Goal: Task Accomplishment & Management: Use online tool/utility

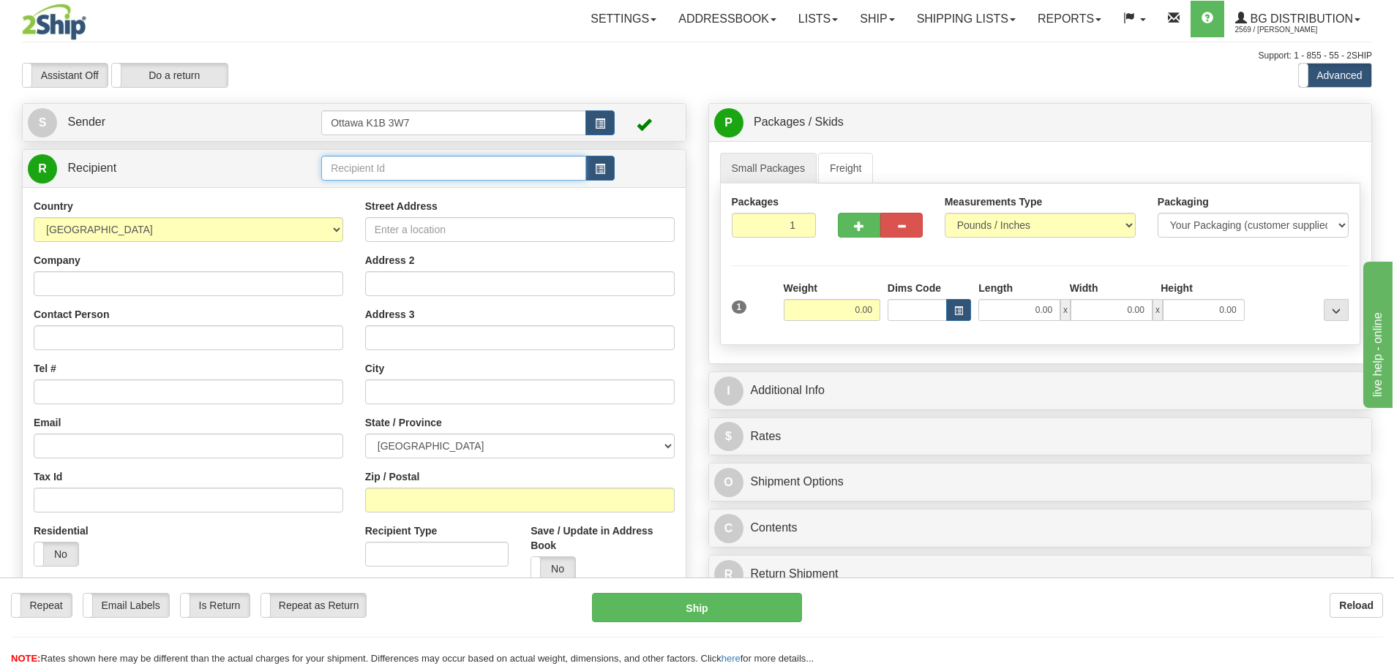
click at [511, 164] on input "text" at bounding box center [453, 168] width 265 height 25
type input "910153"
click at [499, 91] on div "Toggle navigation Settings Shipping Preferences Fields Preferences New" at bounding box center [697, 416] width 1394 height 832
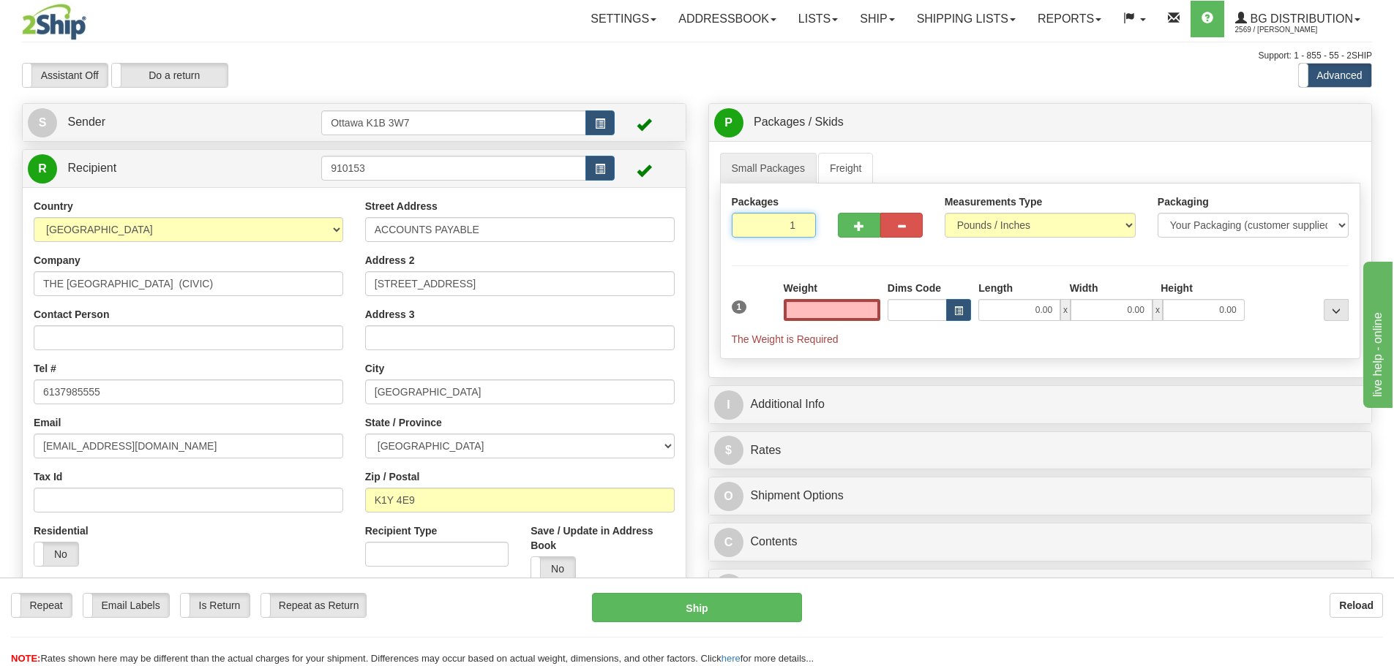
type input "0.00"
drag, startPoint x: 759, startPoint y: 225, endPoint x: 829, endPoint y: 248, distance: 73.8
click at [829, 248] on div "Packages 1 1" at bounding box center [1040, 223] width 639 height 56
type input "9"
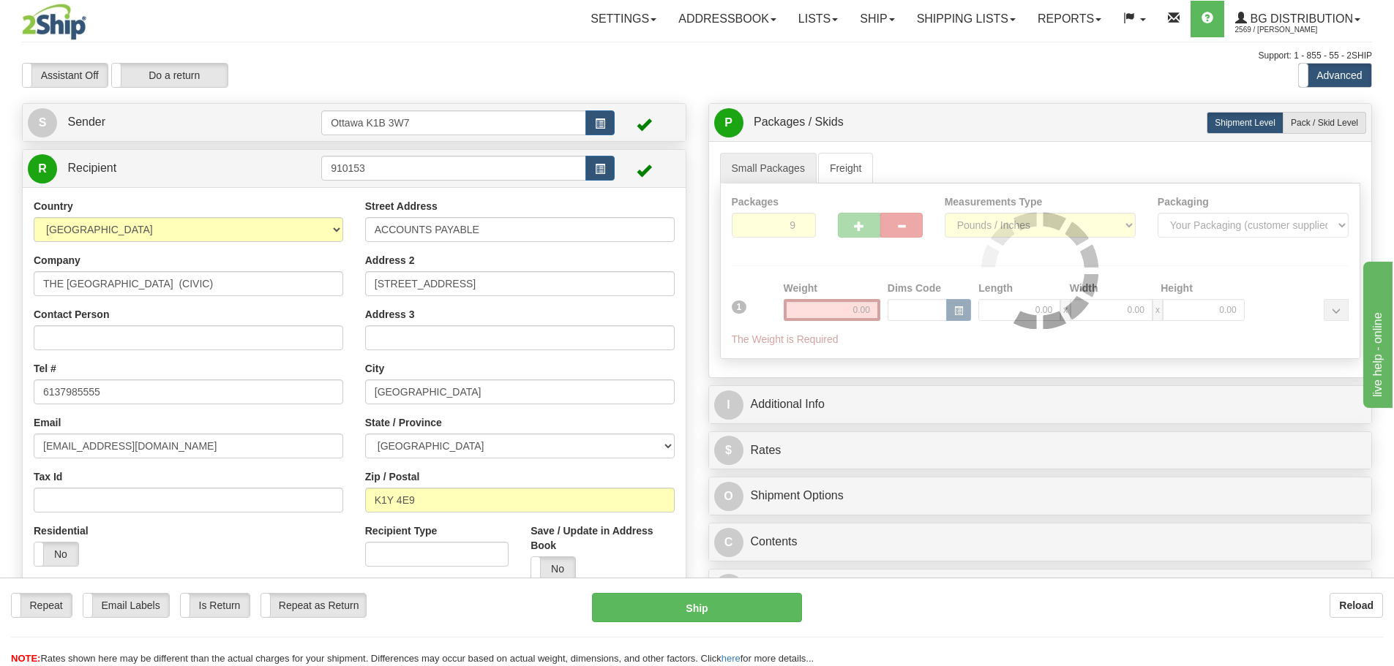
drag, startPoint x: 906, startPoint y: 90, endPoint x: 911, endPoint y: 99, distance: 10.2
click at [906, 89] on div "Toggle navigation Settings Shipping Preferences Fields Preferences New" at bounding box center [697, 389] width 1394 height 778
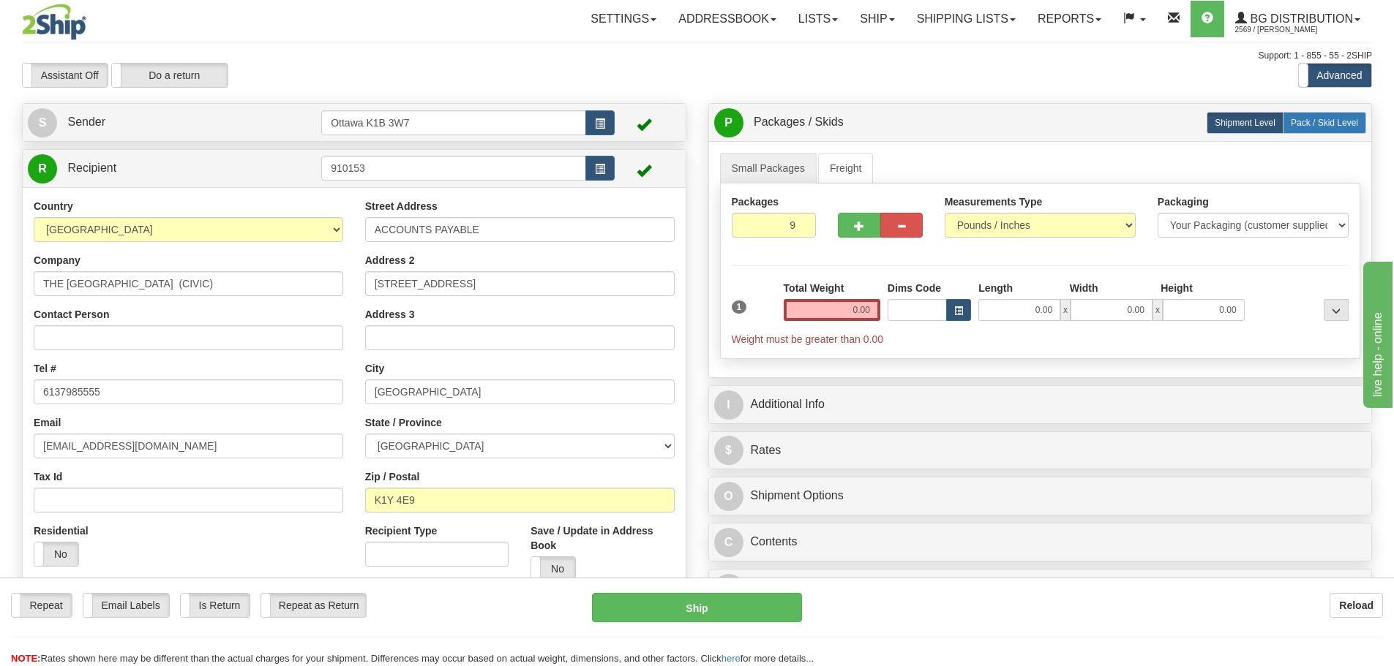
click at [1295, 125] on span "Pack / Skid Level" at bounding box center [1323, 123] width 67 height 10
radio input "true"
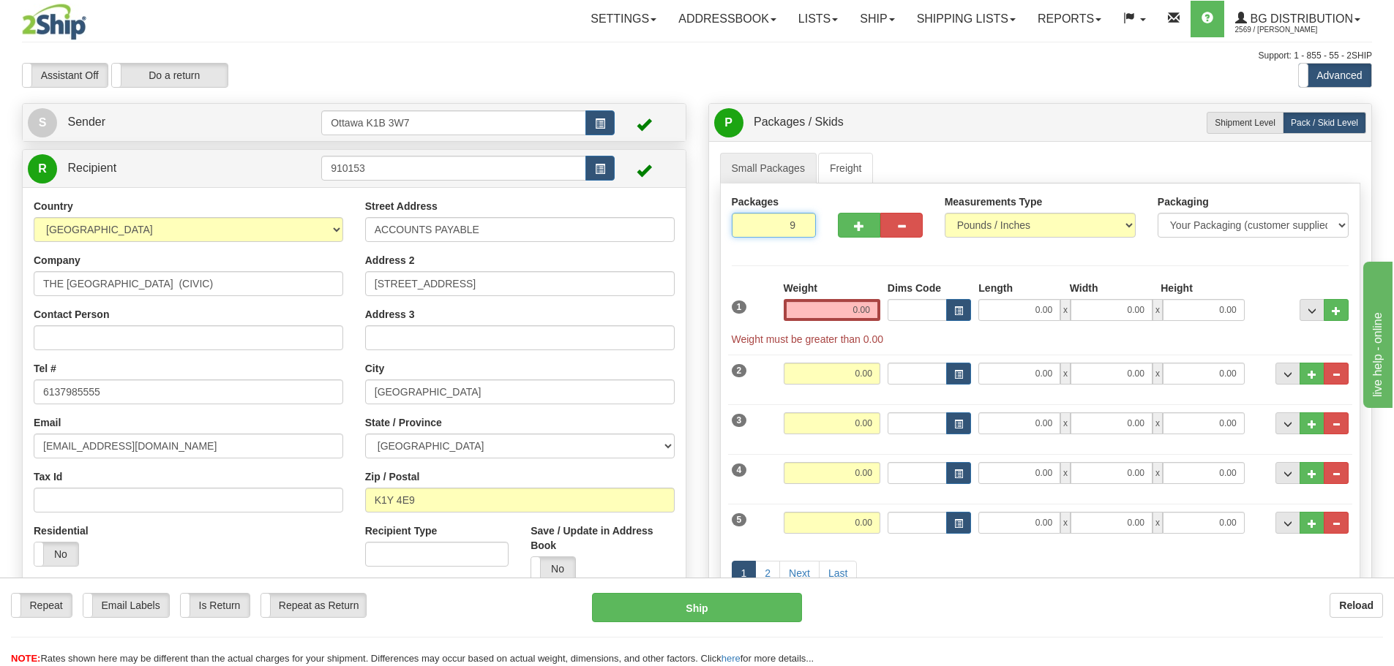
drag, startPoint x: 771, startPoint y: 219, endPoint x: 995, endPoint y: 339, distance: 253.6
click at [964, 323] on div "Packages 9 9 Measurements Type" at bounding box center [1040, 400] width 641 height 432
type input "7"
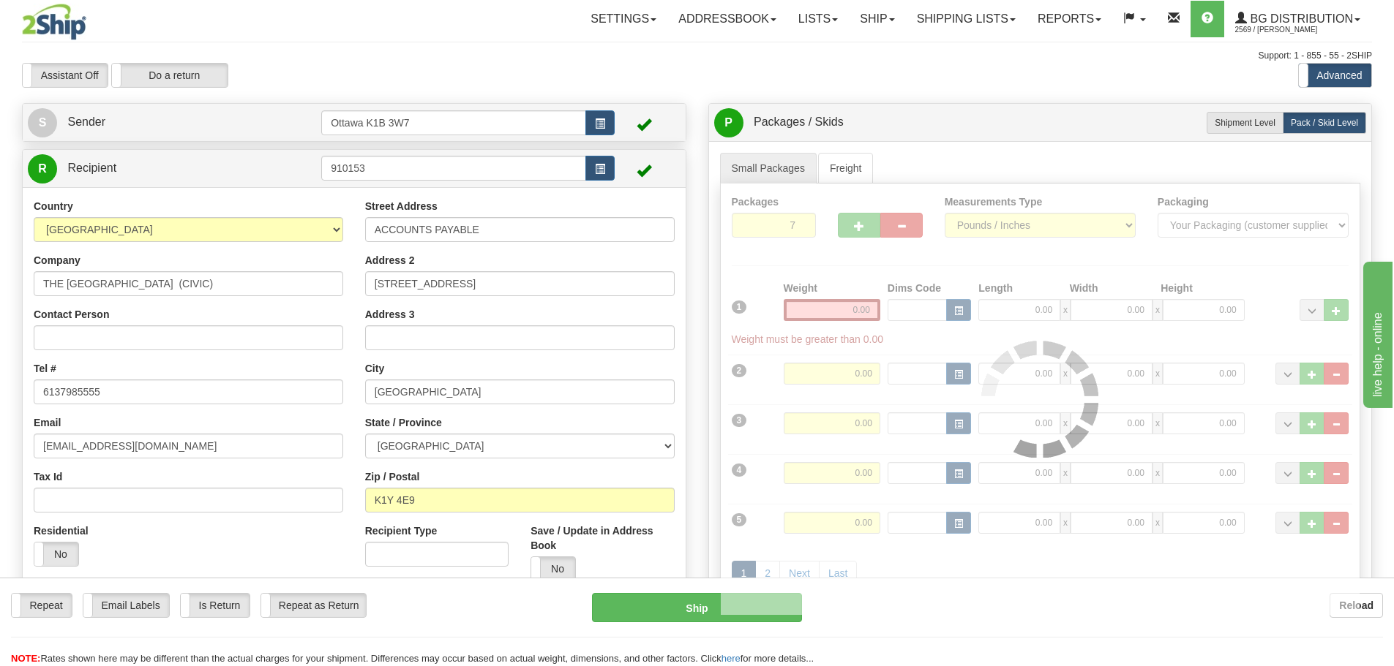
click at [1006, 73] on div "Assistant On Assistant Off Do a return Do a return Previous Next Standard Advan…" at bounding box center [697, 75] width 1372 height 25
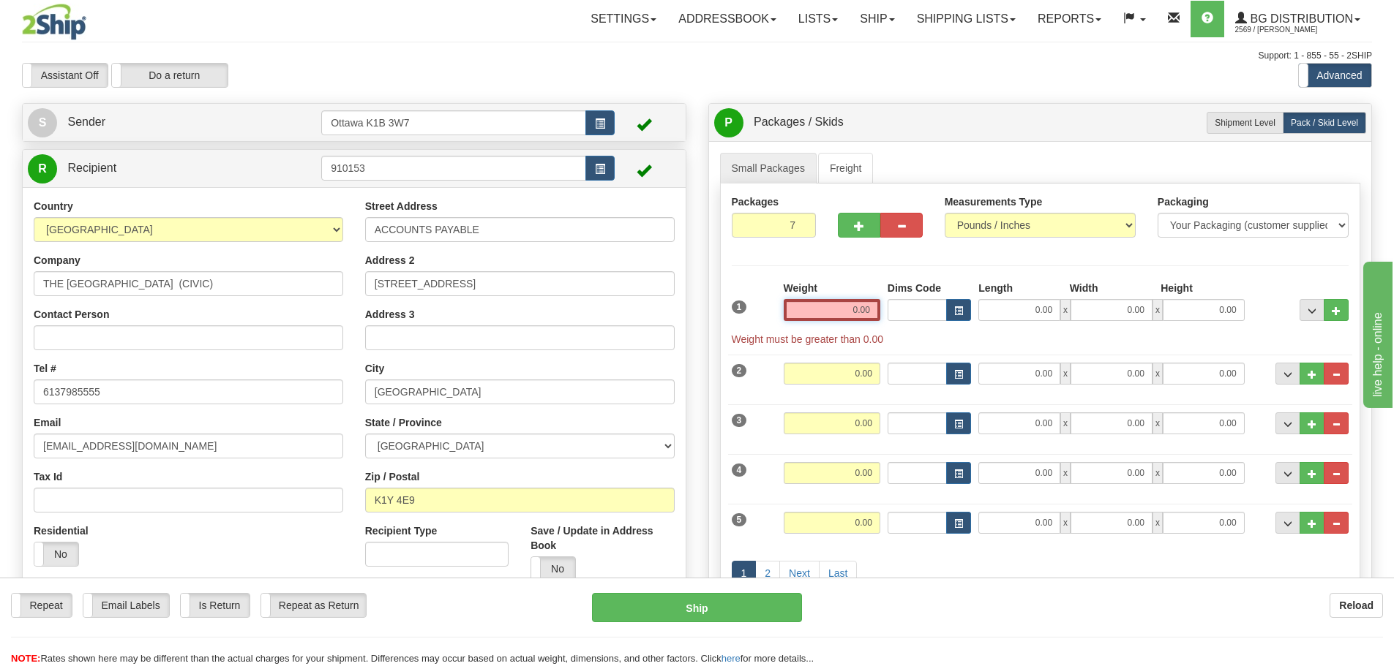
click at [843, 308] on input "0.00" at bounding box center [831, 310] width 97 height 22
type input "0.00"
click at [838, 11] on link "Lists" at bounding box center [817, 19] width 61 height 37
click at [851, 11] on link "Ship" at bounding box center [877, 19] width 56 height 37
click at [869, 51] on link "Ship Screen" at bounding box center [847, 51] width 116 height 19
